Goal: Information Seeking & Learning: Learn about a topic

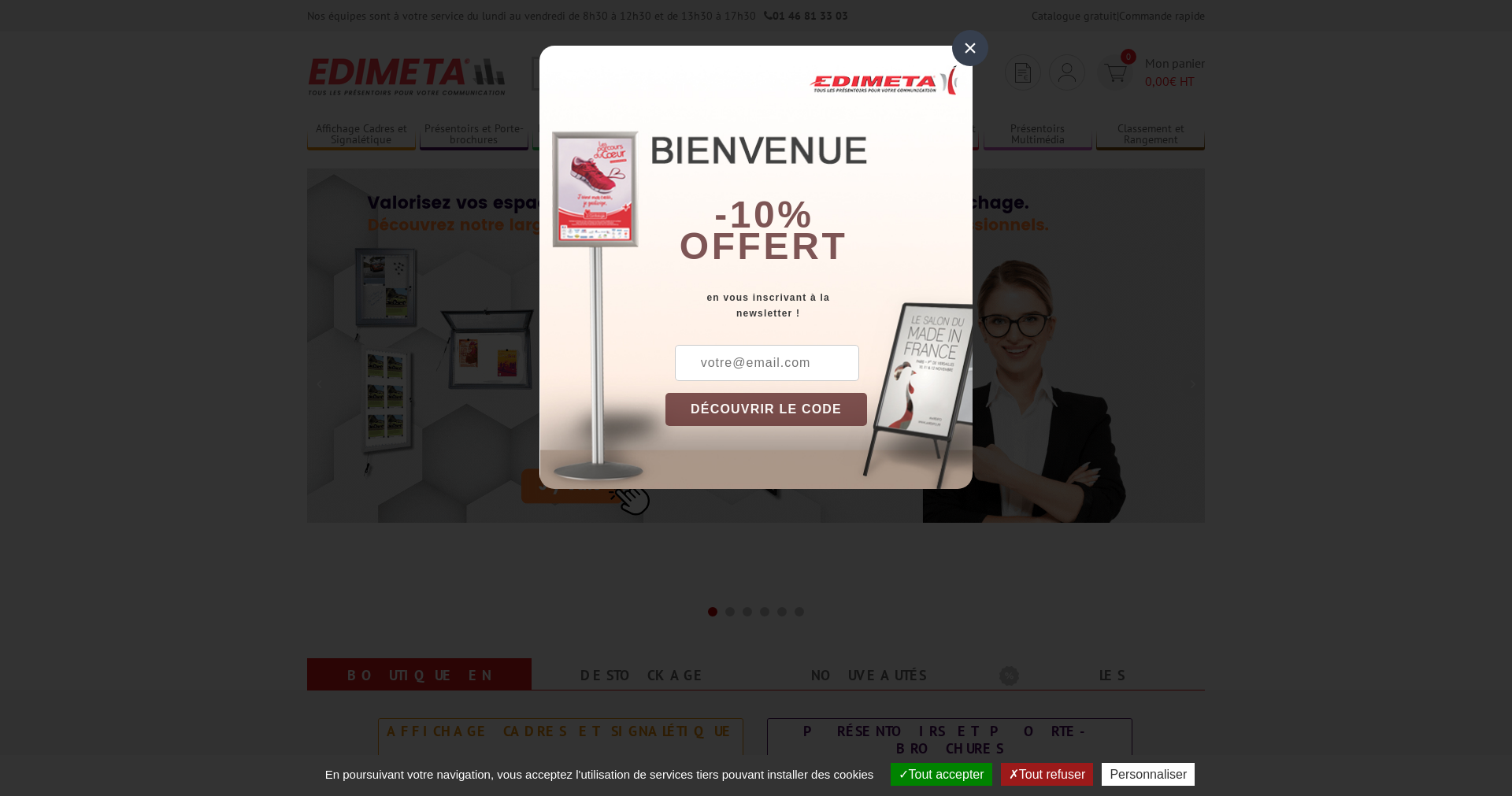
click at [967, 47] on div "×" at bounding box center [970, 48] width 37 height 37
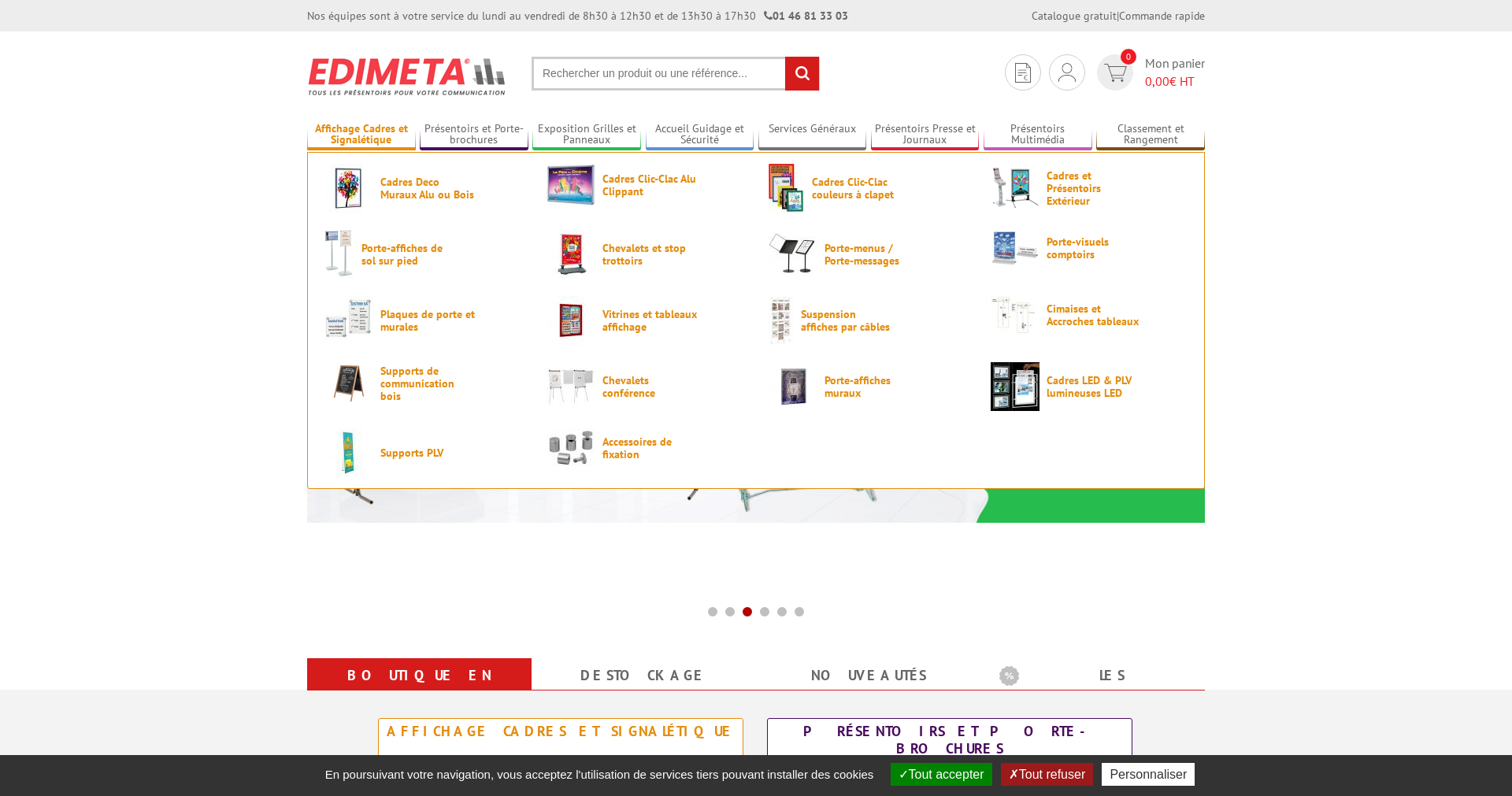
click at [367, 137] on link "Affichage Cadres et Signalétique" at bounding box center [361, 135] width 109 height 26
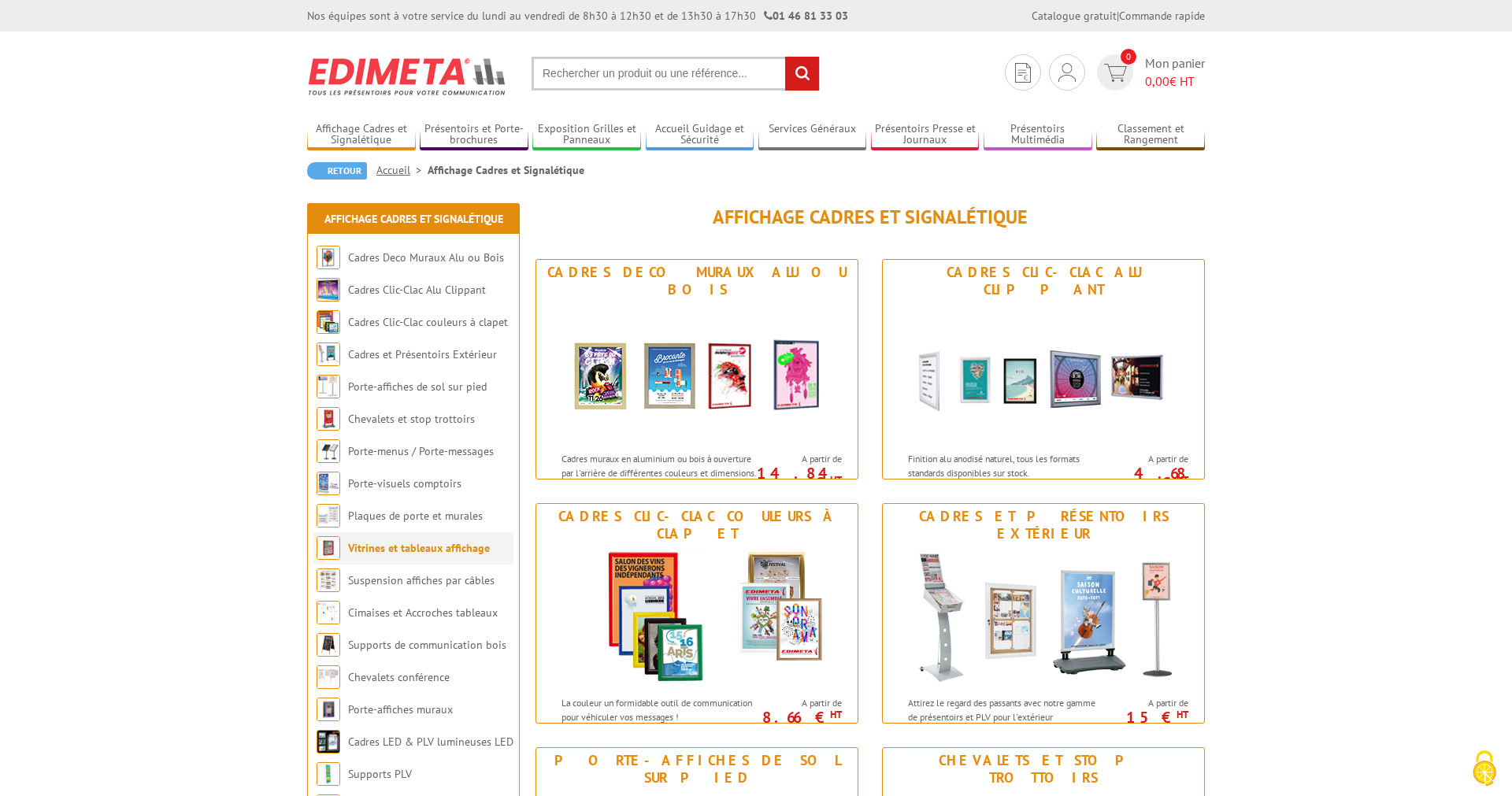
click at [396, 551] on link "Vitrines et tableaux affichage" at bounding box center [419, 548] width 141 height 14
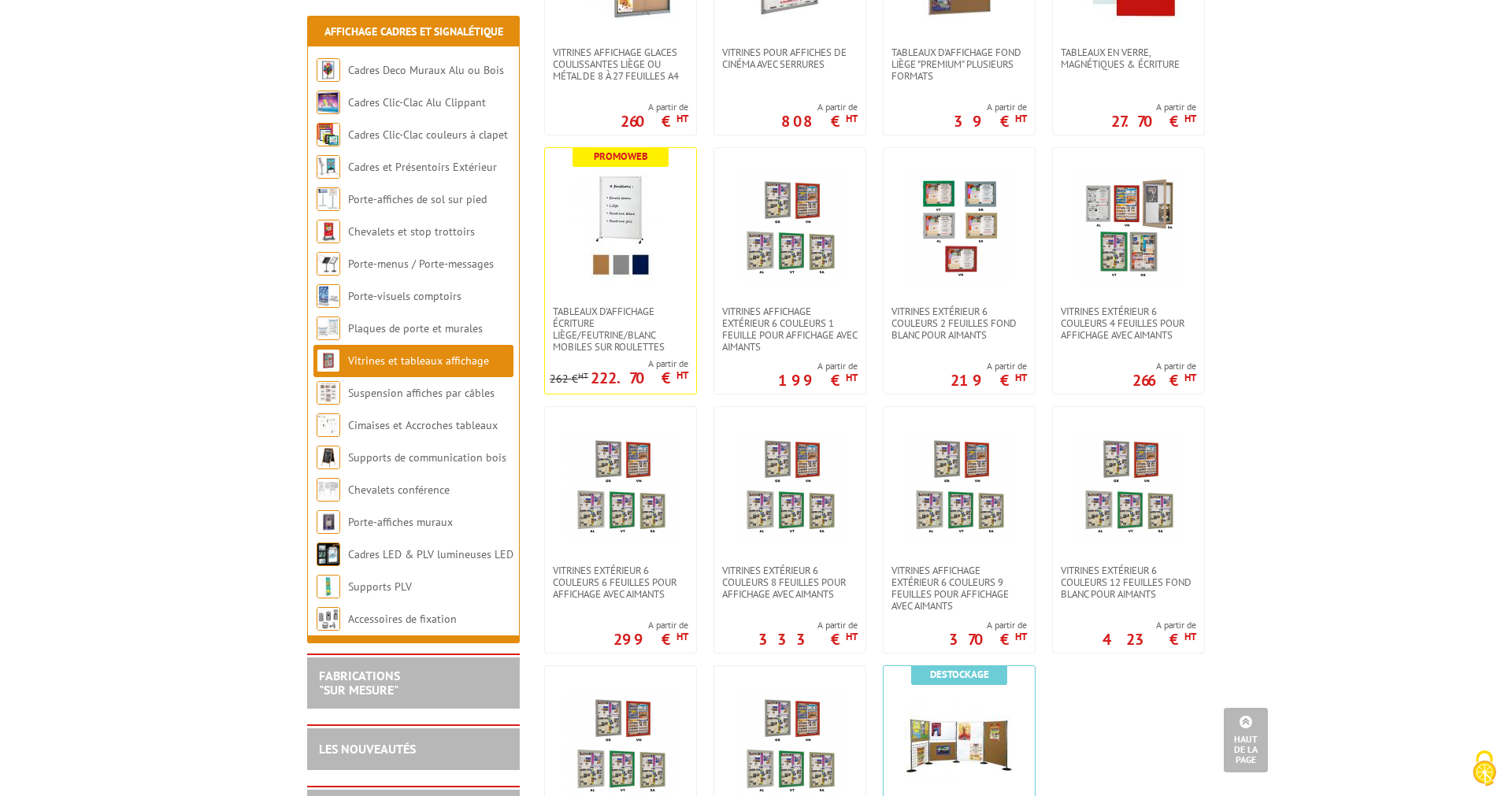
scroll to position [723, 0]
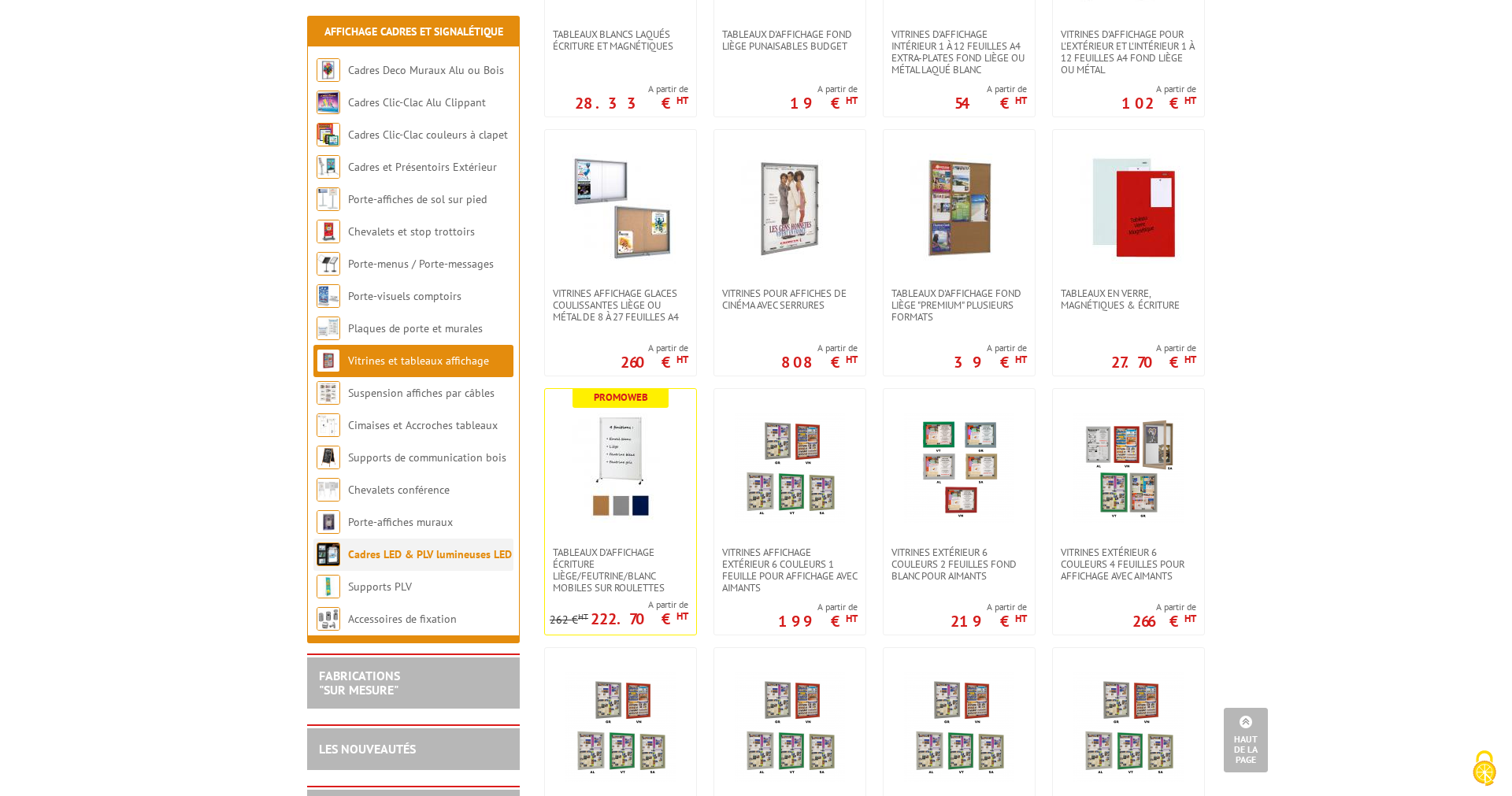
click at [443, 562] on link "Cadres LED & PLV lumineuses LED" at bounding box center [430, 554] width 164 height 14
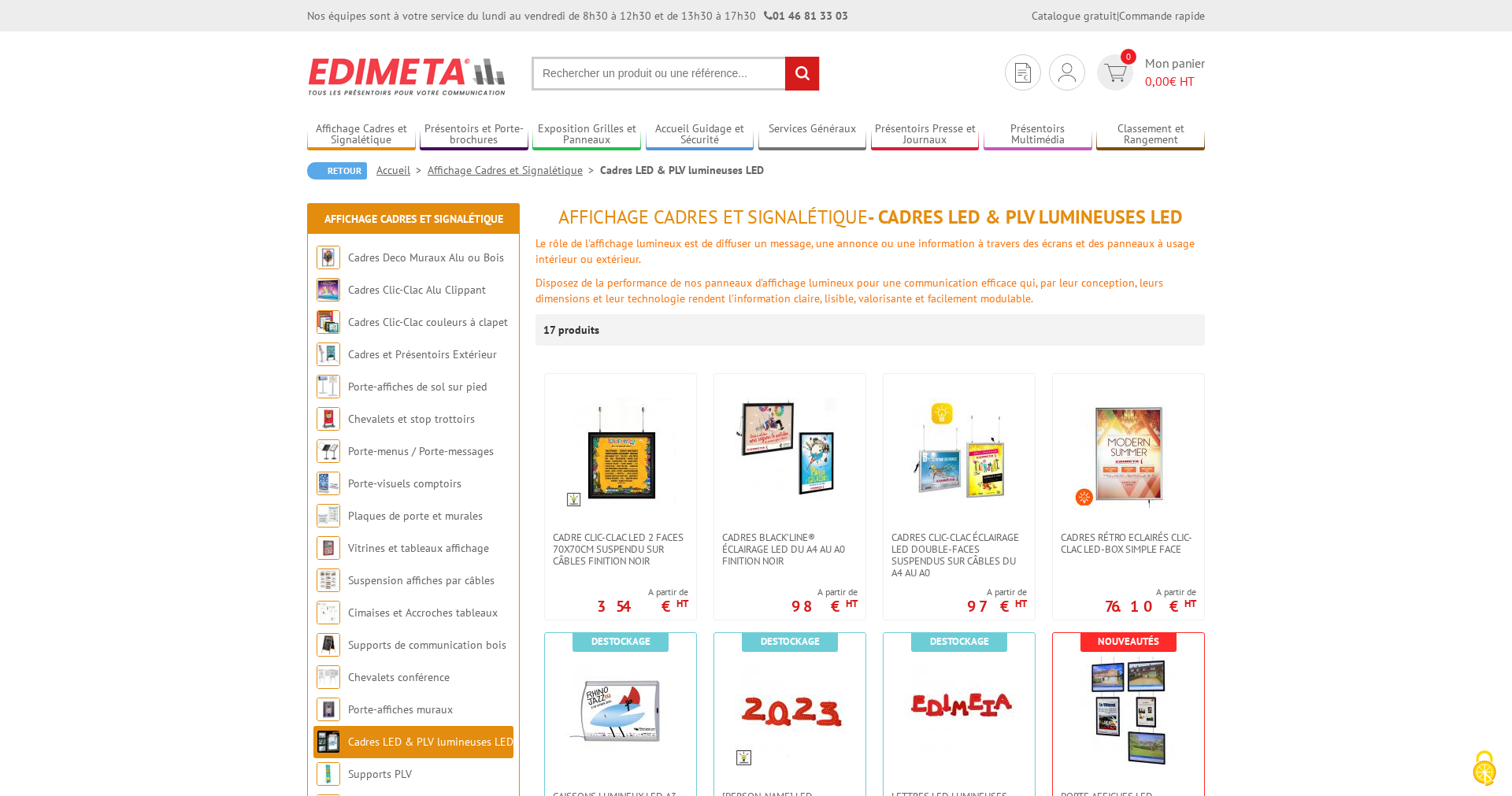
click at [586, 71] on input "text" at bounding box center [675, 73] width 288 height 34
type input "vitrine d'exposition mural pour casques"
click at [785, 56] on input "rechercher" at bounding box center [802, 73] width 34 height 34
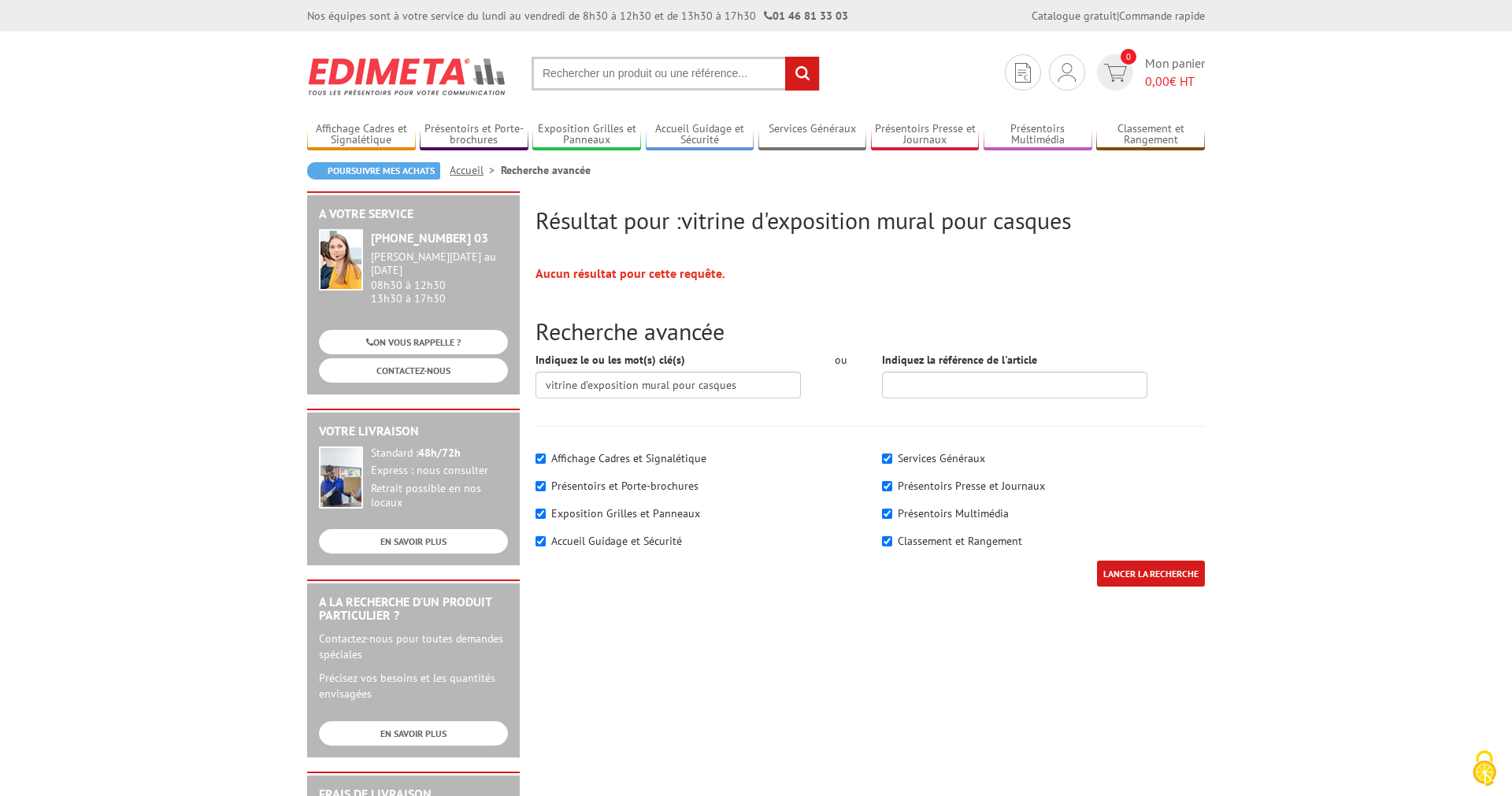
click at [741, 71] on input "text" at bounding box center [675, 73] width 288 height 34
click at [677, 77] on input "vitrine d'exposition mural" at bounding box center [675, 73] width 288 height 34
type input "vitrine d'exposition murale"
click at [799, 73] on input "rechercher" at bounding box center [802, 73] width 34 height 34
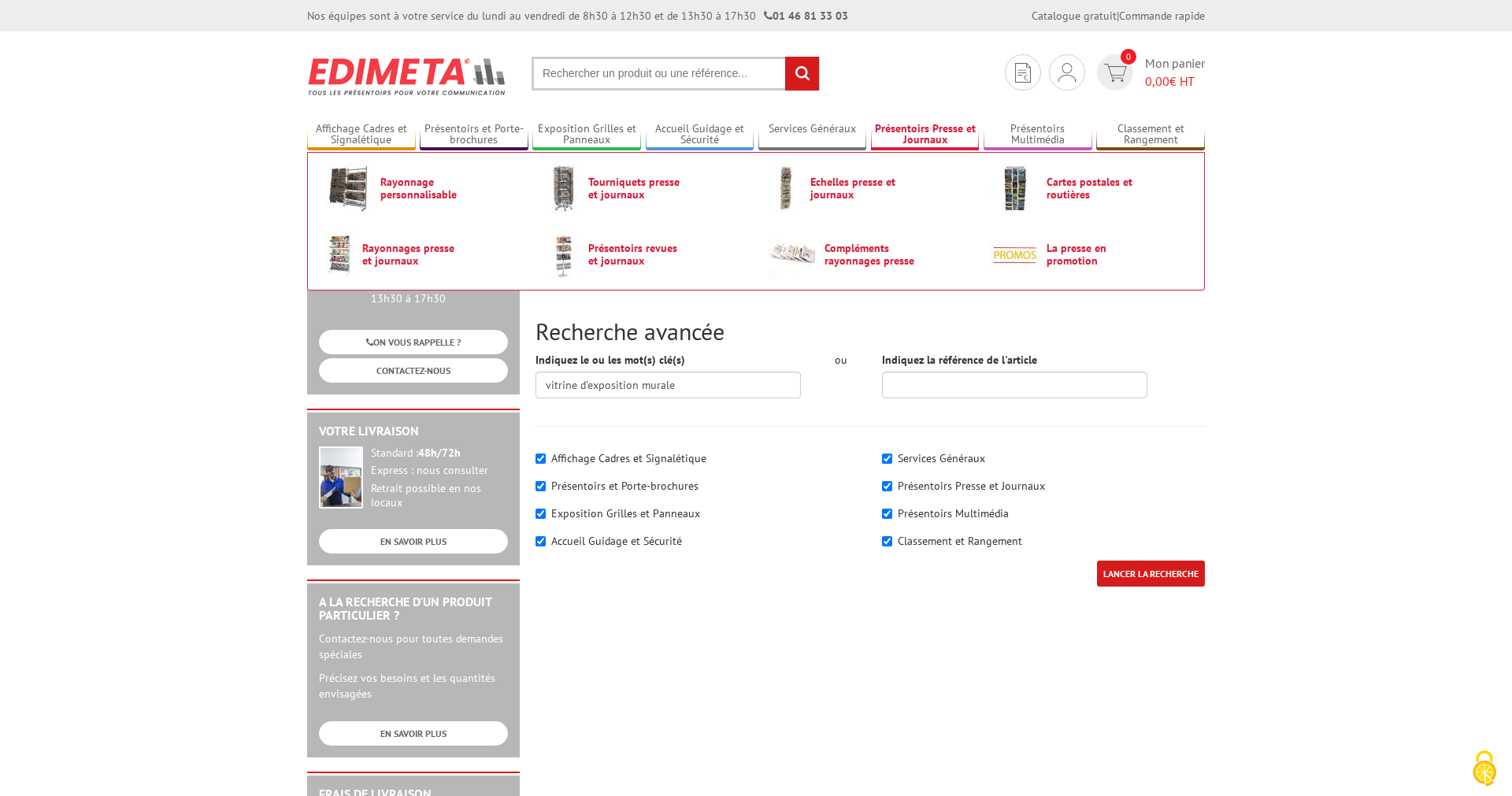
click at [942, 135] on link "Présentoirs Presse et Journaux" at bounding box center [925, 135] width 109 height 26
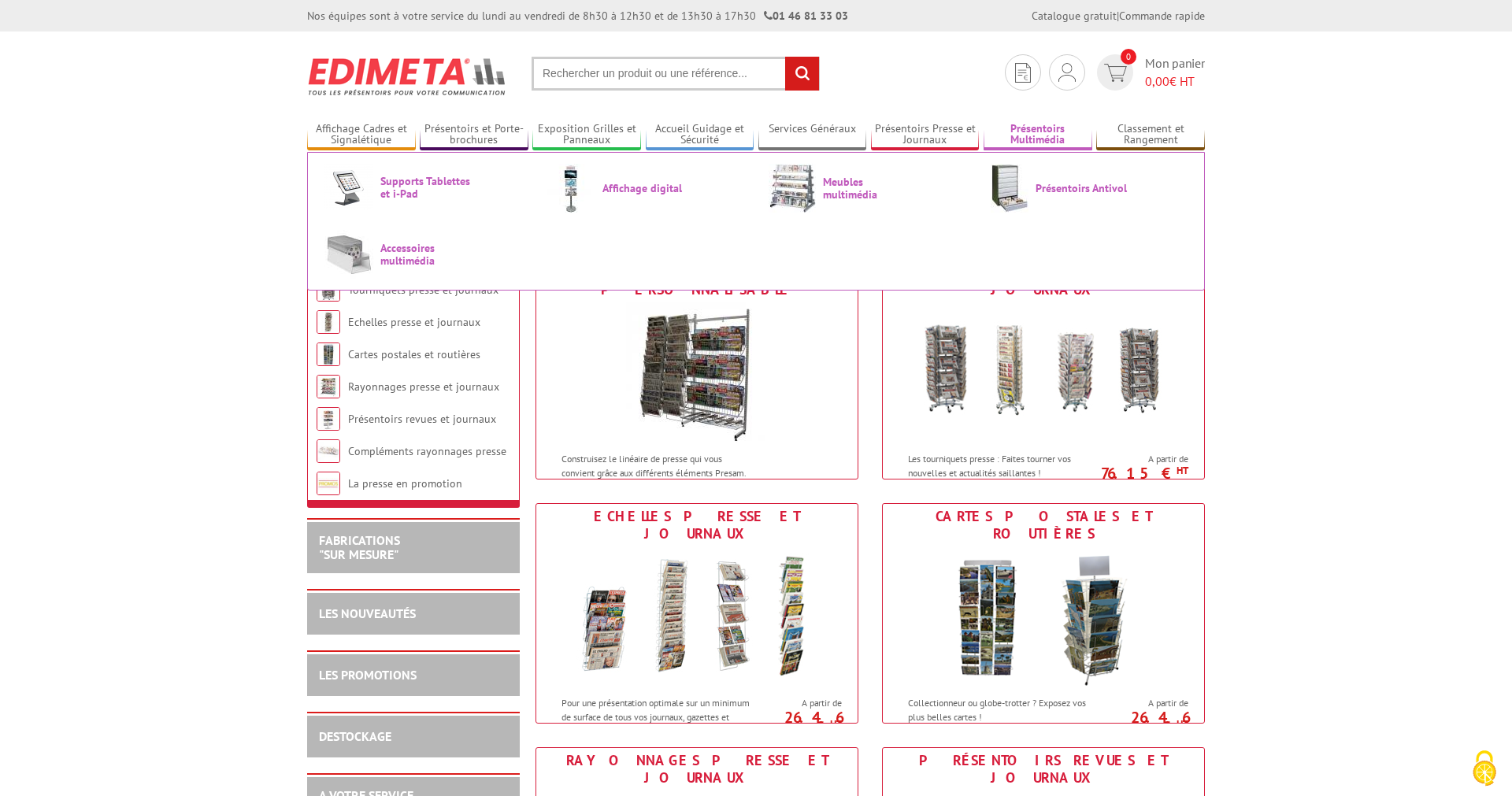
click at [1038, 135] on link "Présentoirs Multimédia" at bounding box center [1038, 135] width 109 height 26
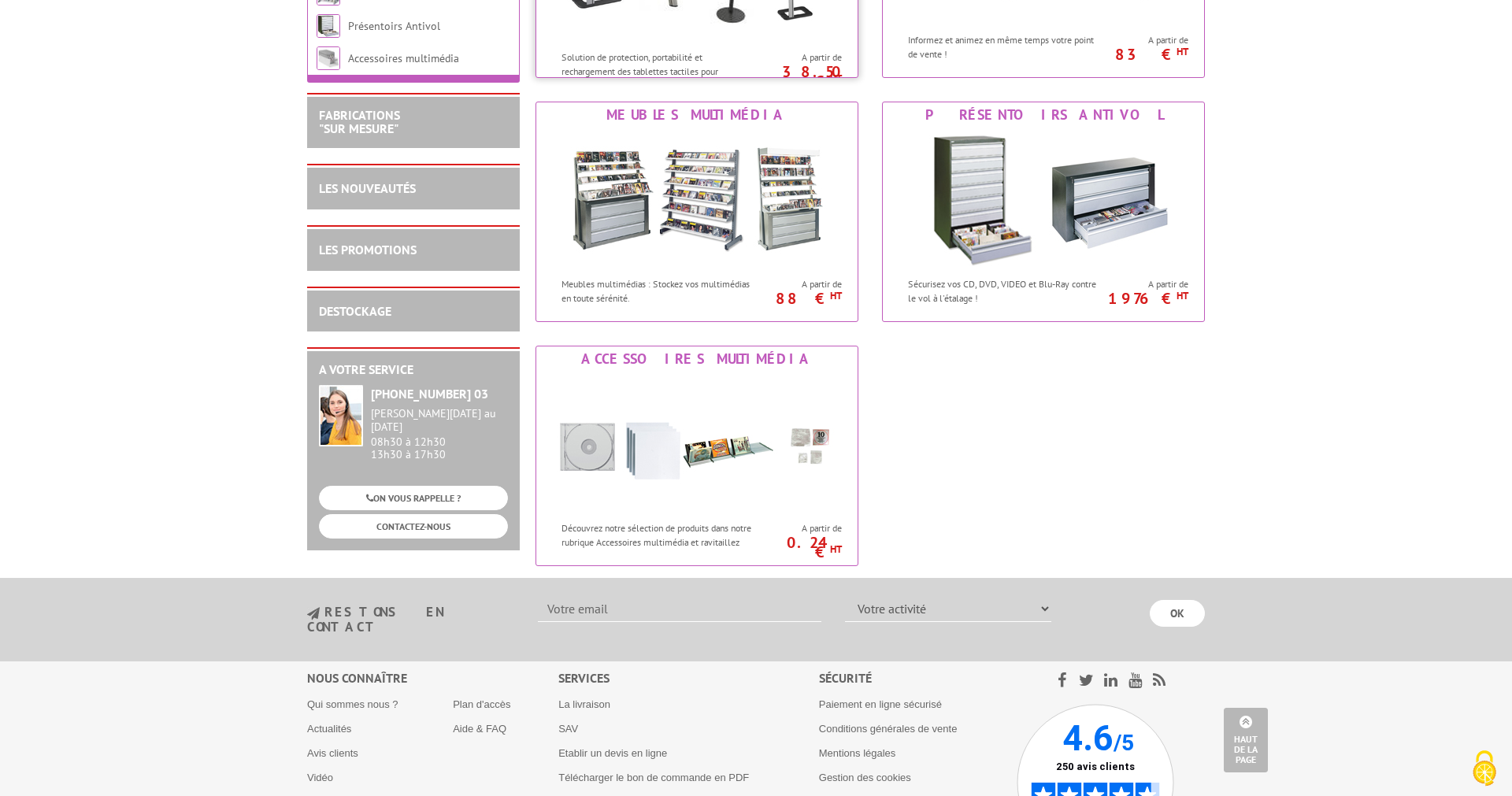
scroll to position [80, 0]
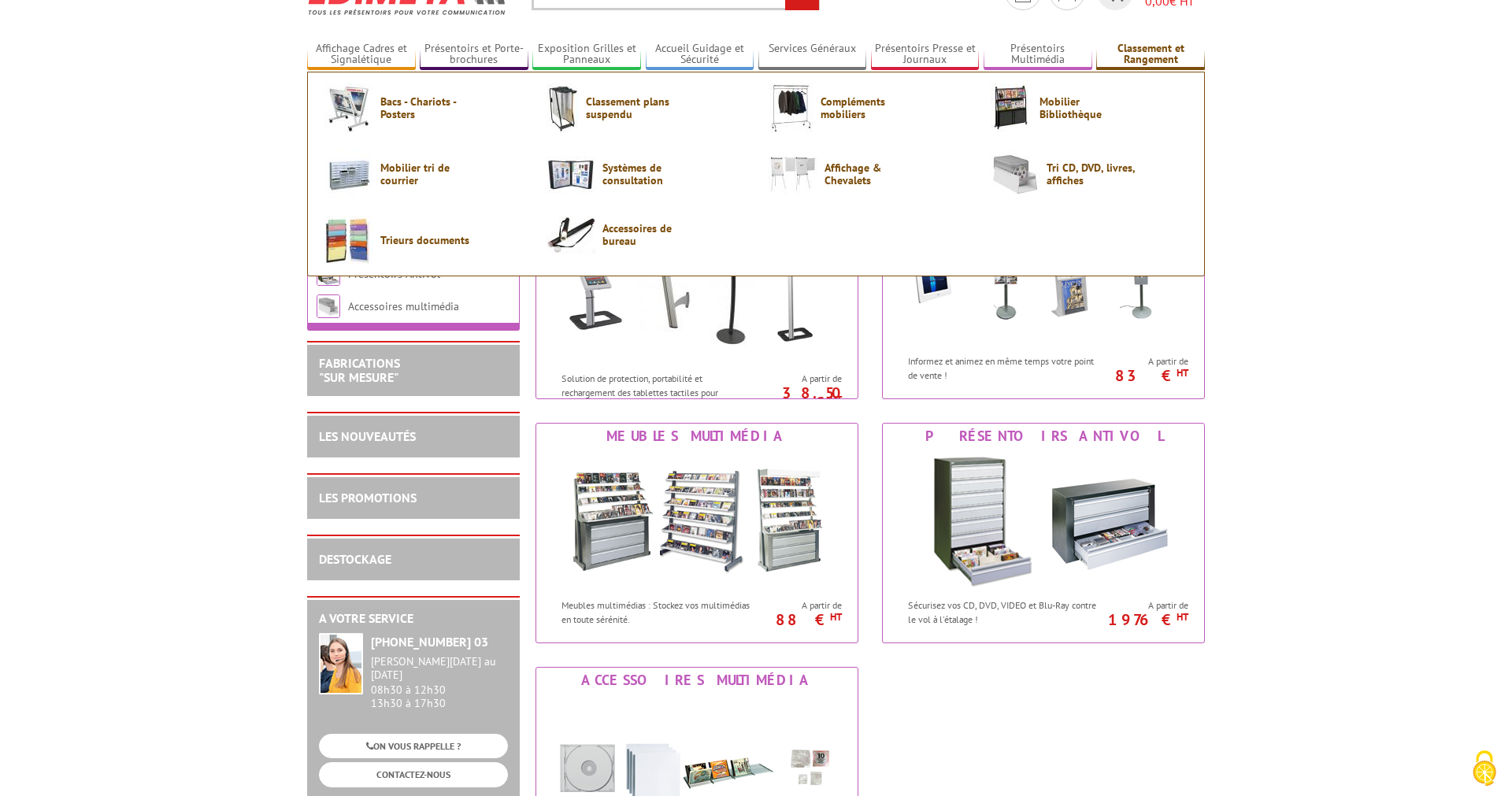
click at [1153, 57] on link "Classement et Rangement" at bounding box center [1150, 55] width 109 height 26
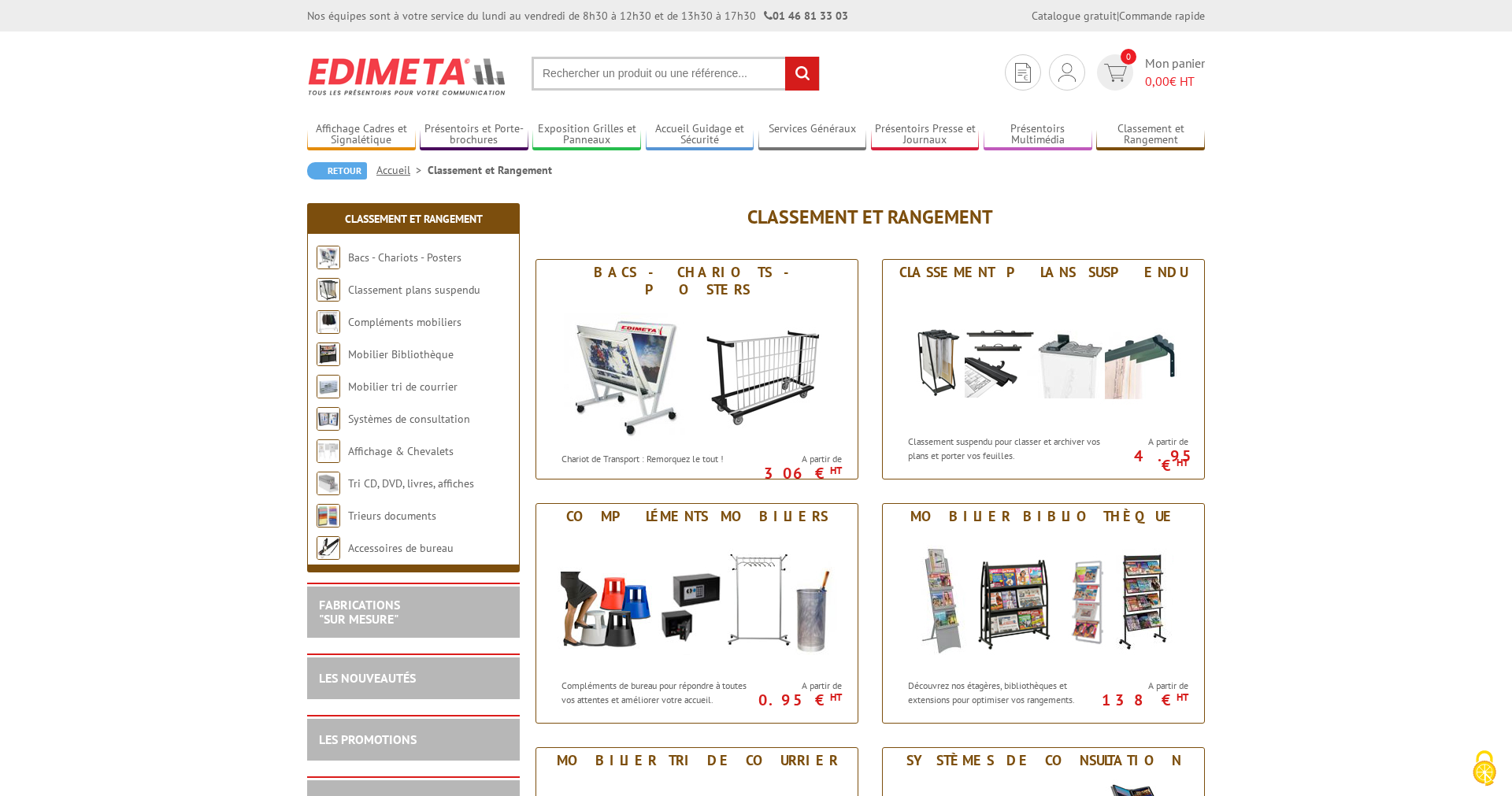
click at [622, 72] on input "text" at bounding box center [675, 73] width 288 height 34
type input "présentoir casque"
click at [804, 75] on input "rechercher" at bounding box center [802, 73] width 34 height 34
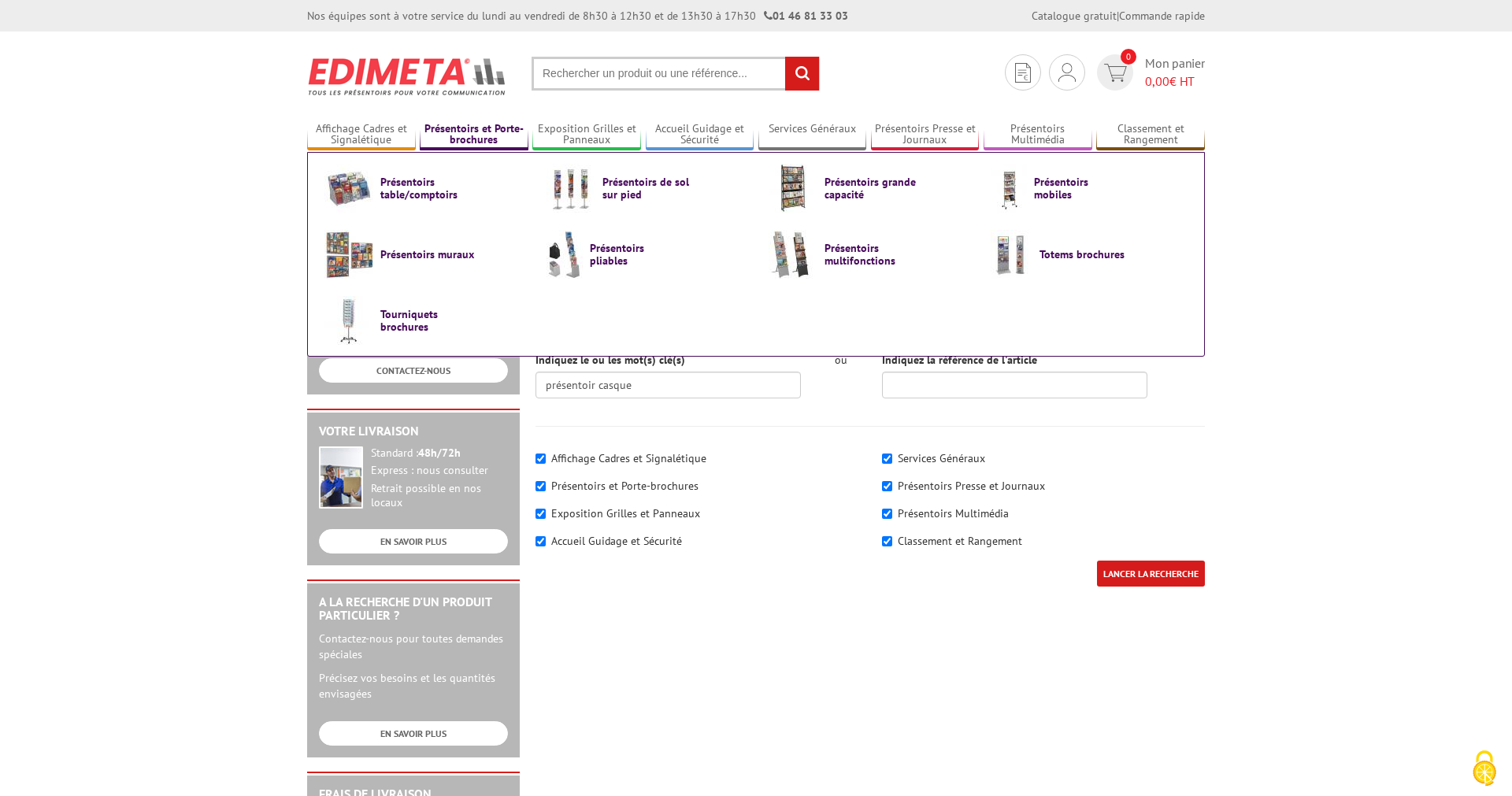
click at [466, 133] on link "Présentoirs et Porte-brochures" at bounding box center [474, 135] width 109 height 26
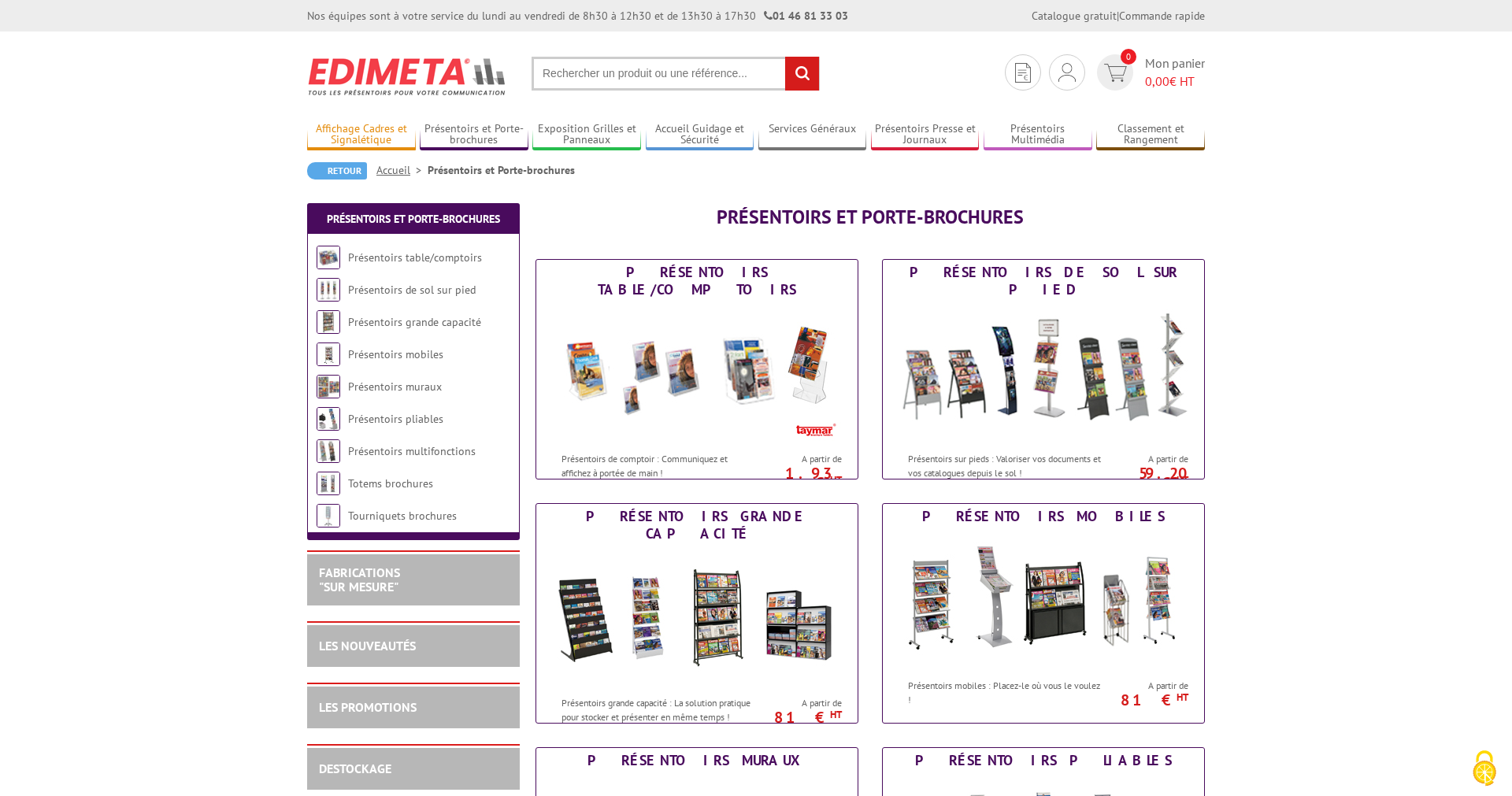
click at [363, 131] on link "Affichage Cadres et Signalétique" at bounding box center [361, 135] width 109 height 26
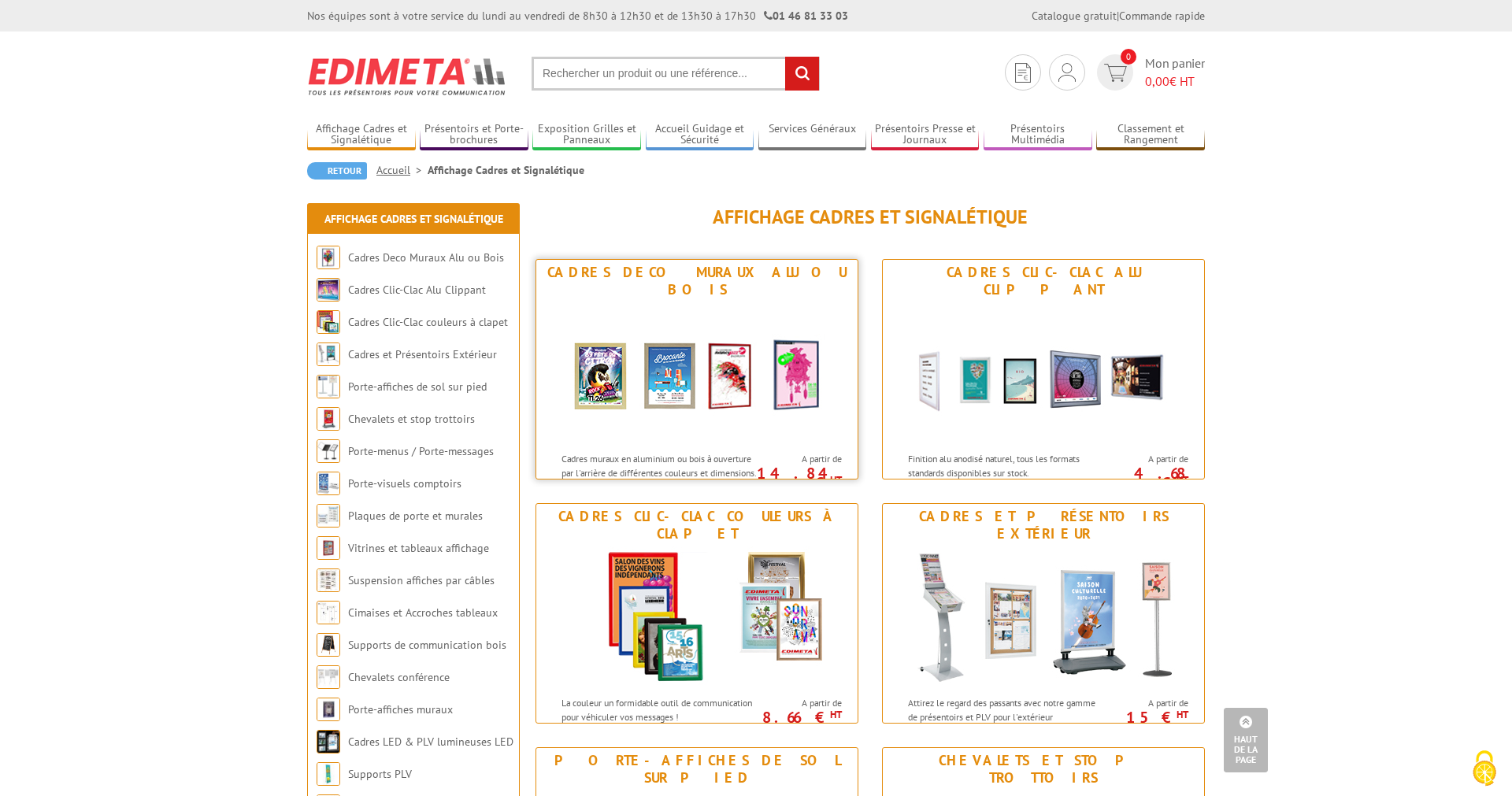
scroll to position [160, 0]
